Goal: Navigation & Orientation: Find specific page/section

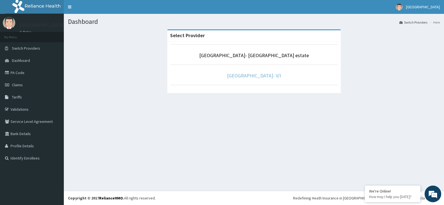
click at [267, 75] on link "[GEOGRAPHIC_DATA]- V/I" at bounding box center [254, 75] width 54 height 6
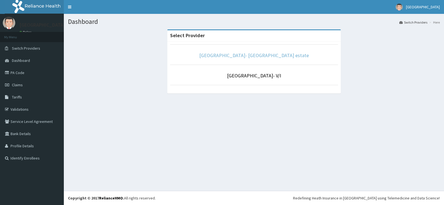
click at [234, 57] on link "[GEOGRAPHIC_DATA]- [GEOGRAPHIC_DATA] estate" at bounding box center [254, 55] width 110 height 6
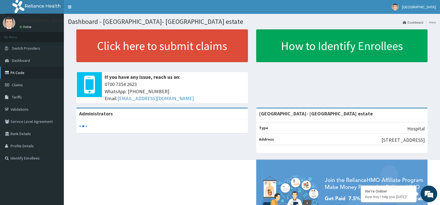
click at [22, 75] on link "PA Code" at bounding box center [32, 73] width 64 height 12
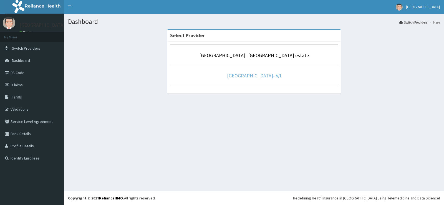
click at [238, 74] on link "[GEOGRAPHIC_DATA]- V/I" at bounding box center [254, 75] width 54 height 6
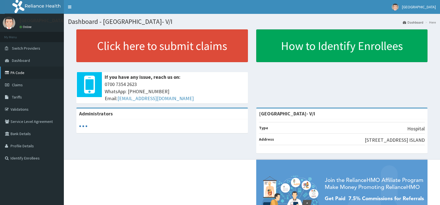
click at [21, 73] on link "PA Code" at bounding box center [32, 73] width 64 height 12
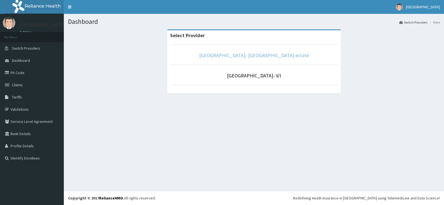
click at [244, 56] on link "[GEOGRAPHIC_DATA]- [GEOGRAPHIC_DATA] estate" at bounding box center [254, 55] width 110 height 6
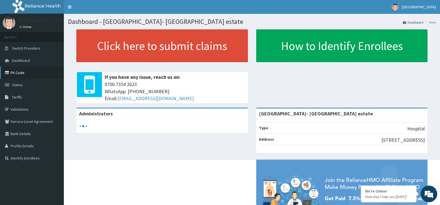
click at [21, 70] on link "PA Code" at bounding box center [32, 73] width 64 height 12
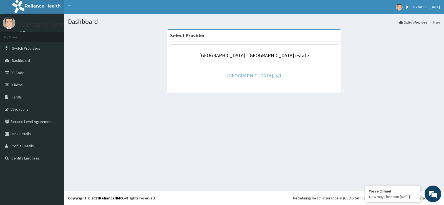
click at [253, 76] on link "[GEOGRAPHIC_DATA]- V/I" at bounding box center [254, 75] width 54 height 6
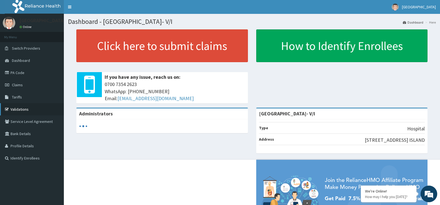
click at [19, 108] on link "Validations" at bounding box center [32, 109] width 64 height 12
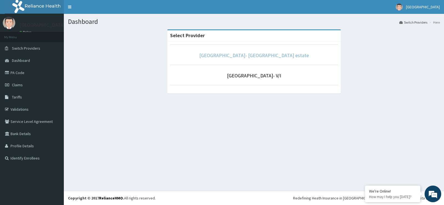
click at [239, 55] on link "[GEOGRAPHIC_DATA]- [GEOGRAPHIC_DATA] estate" at bounding box center [254, 55] width 110 height 6
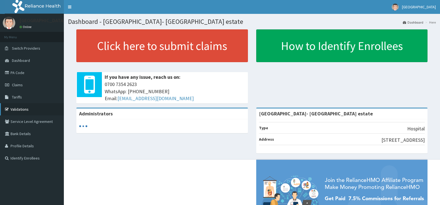
click at [17, 110] on link "Validations" at bounding box center [32, 109] width 64 height 12
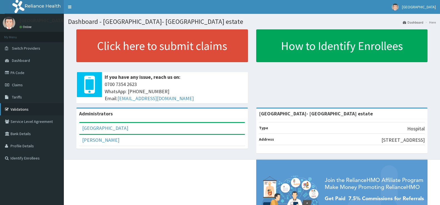
click at [17, 110] on link "Validations" at bounding box center [32, 109] width 64 height 12
